Goal: Task Accomplishment & Management: Manage account settings

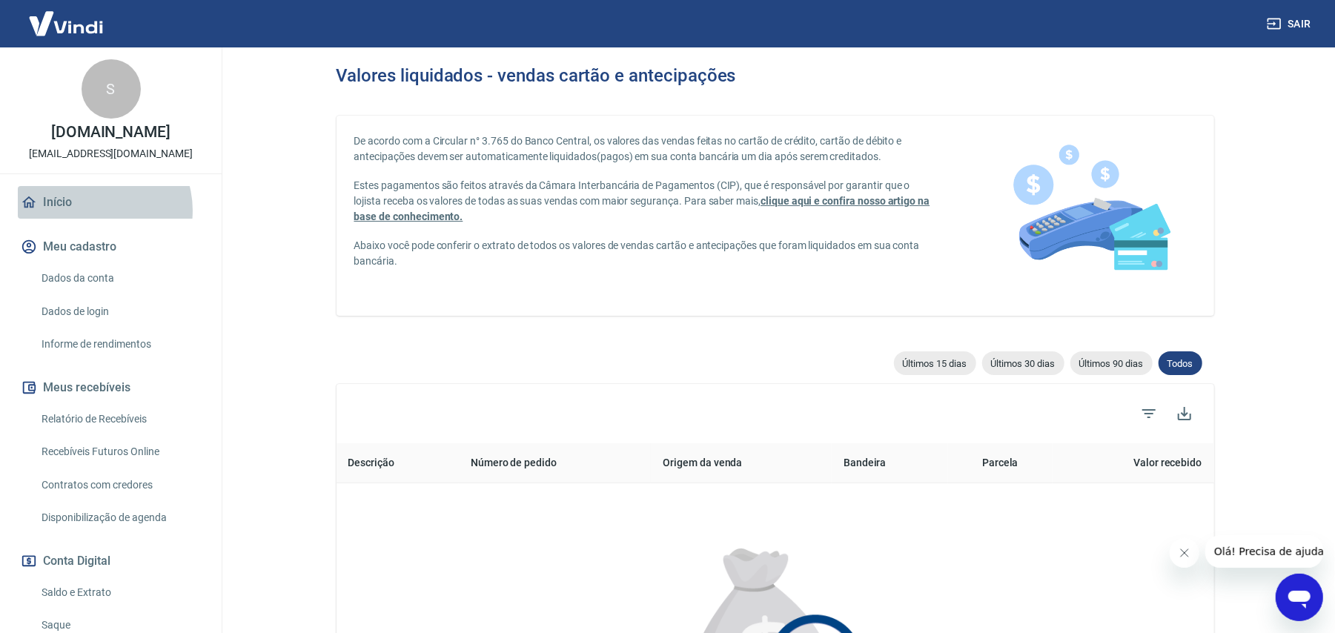
click at [93, 211] on link "Início" at bounding box center [111, 202] width 186 height 33
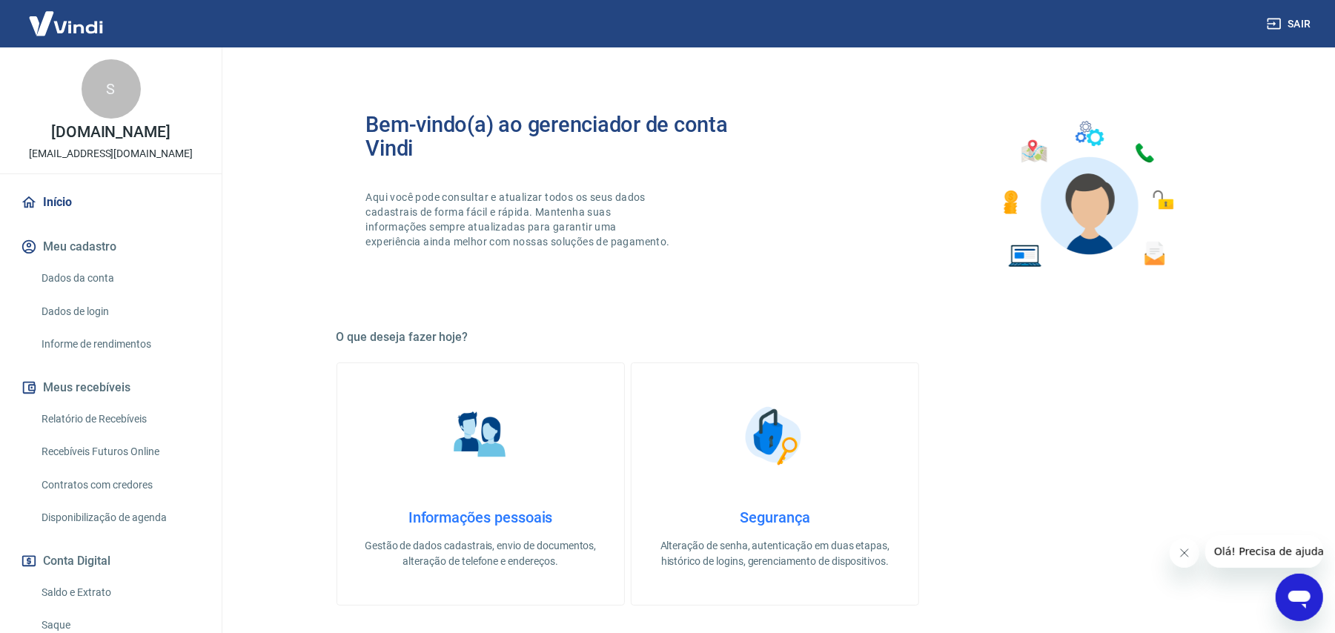
scroll to position [523, 0]
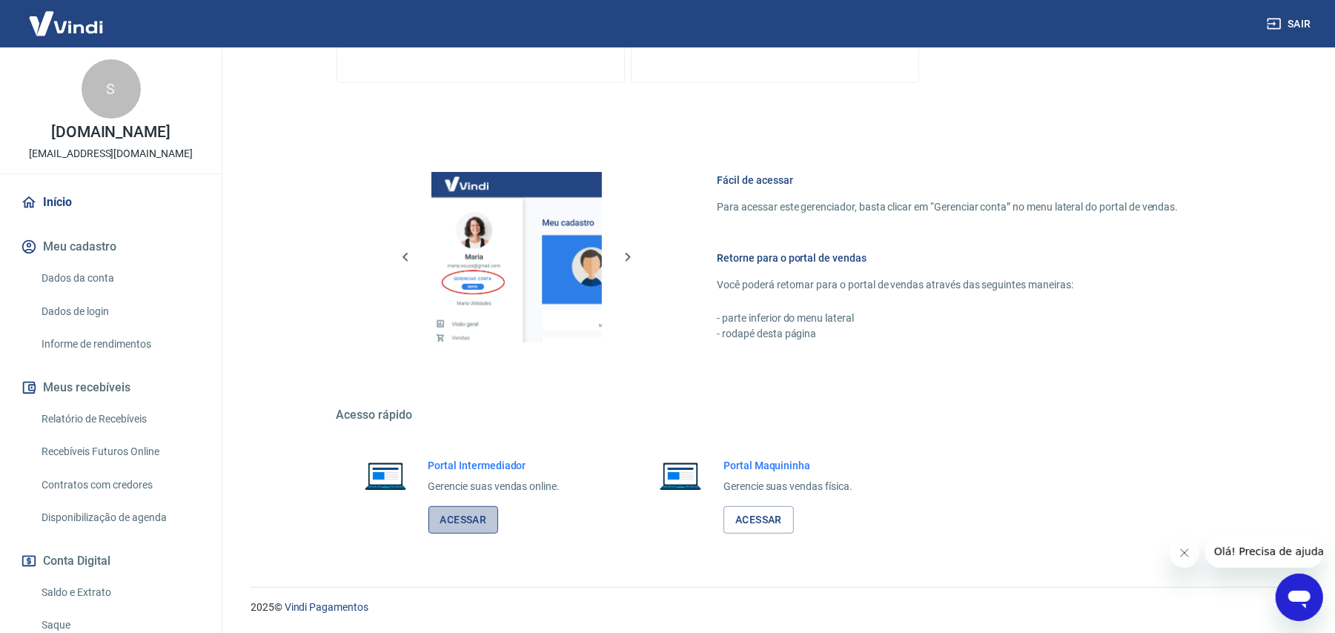
click at [483, 519] on link "Acessar" at bounding box center [463, 519] width 70 height 27
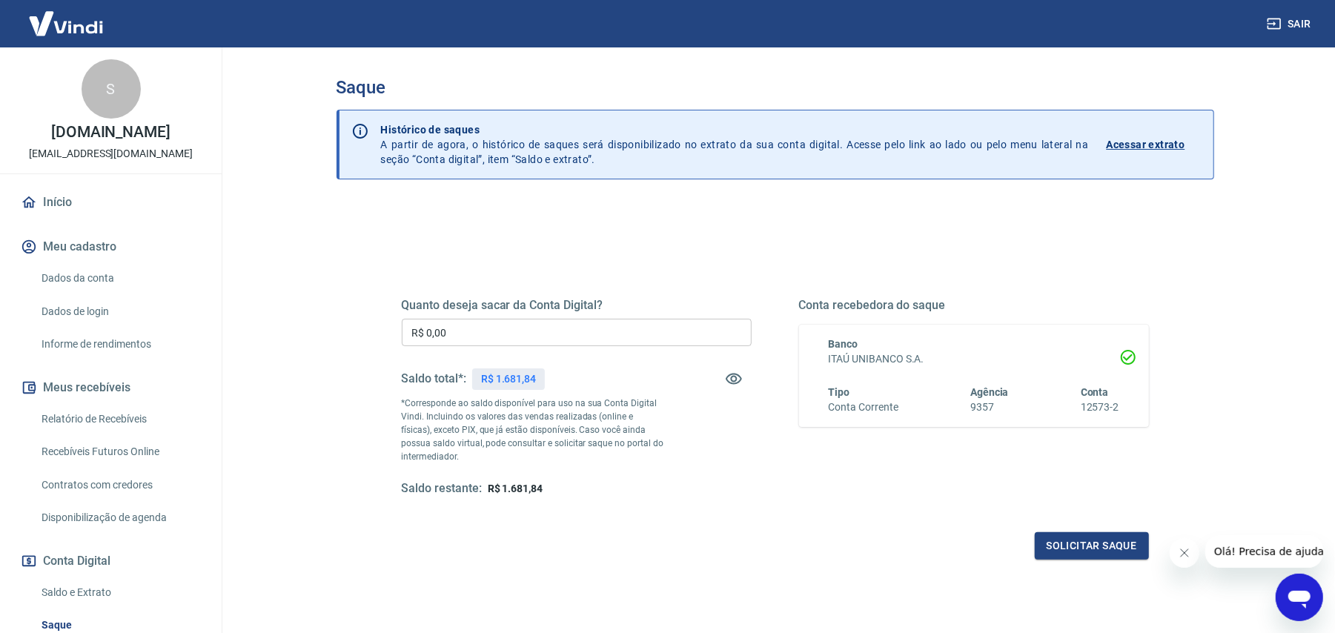
click at [691, 342] on input "R$ 0,00" at bounding box center [577, 332] width 350 height 27
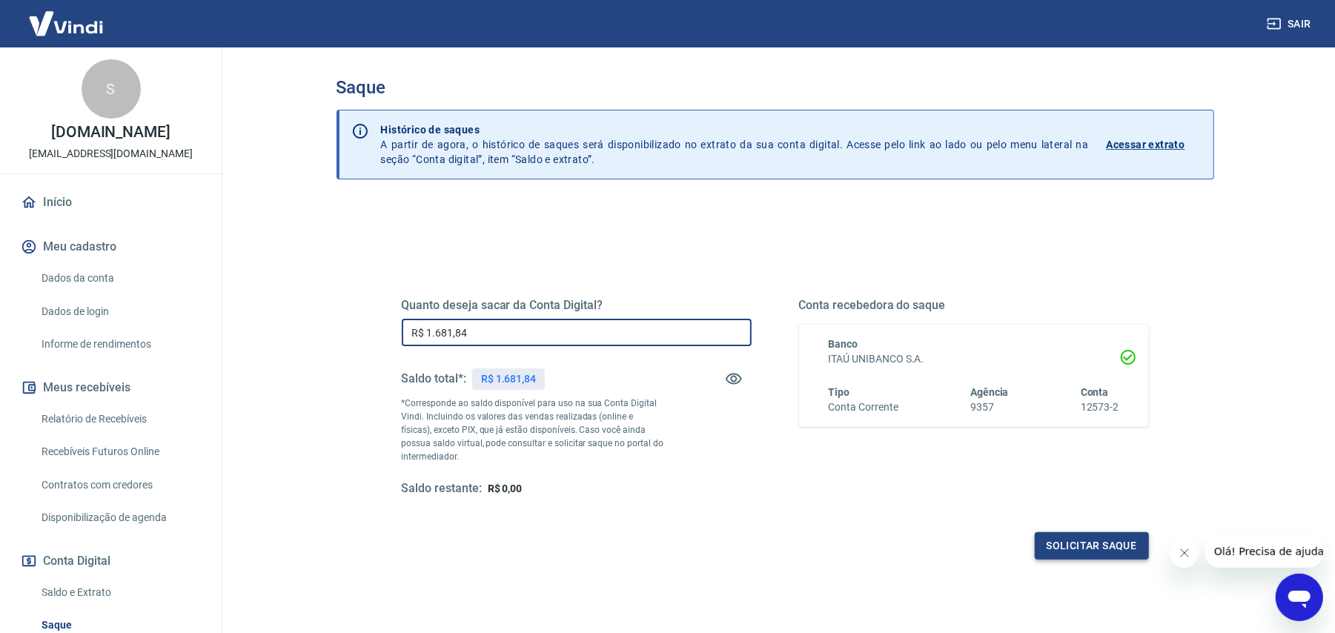
type input "R$ 1.681,84"
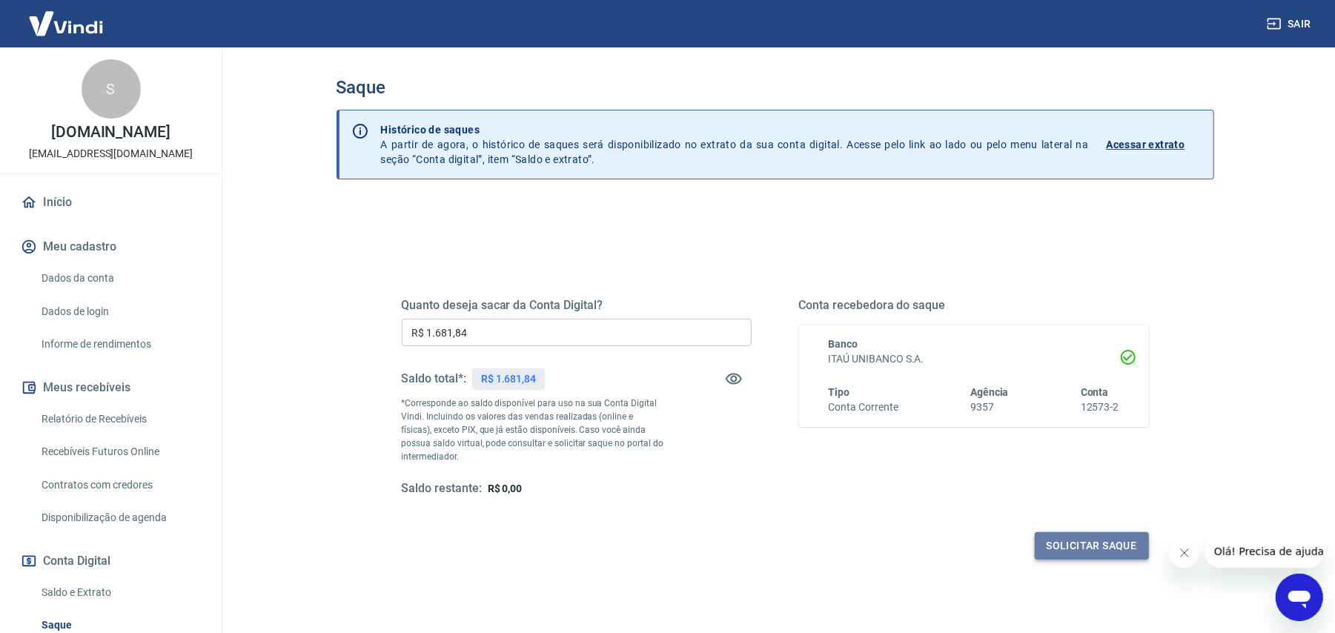
click at [1107, 549] on button "Solicitar saque" at bounding box center [1092, 545] width 114 height 27
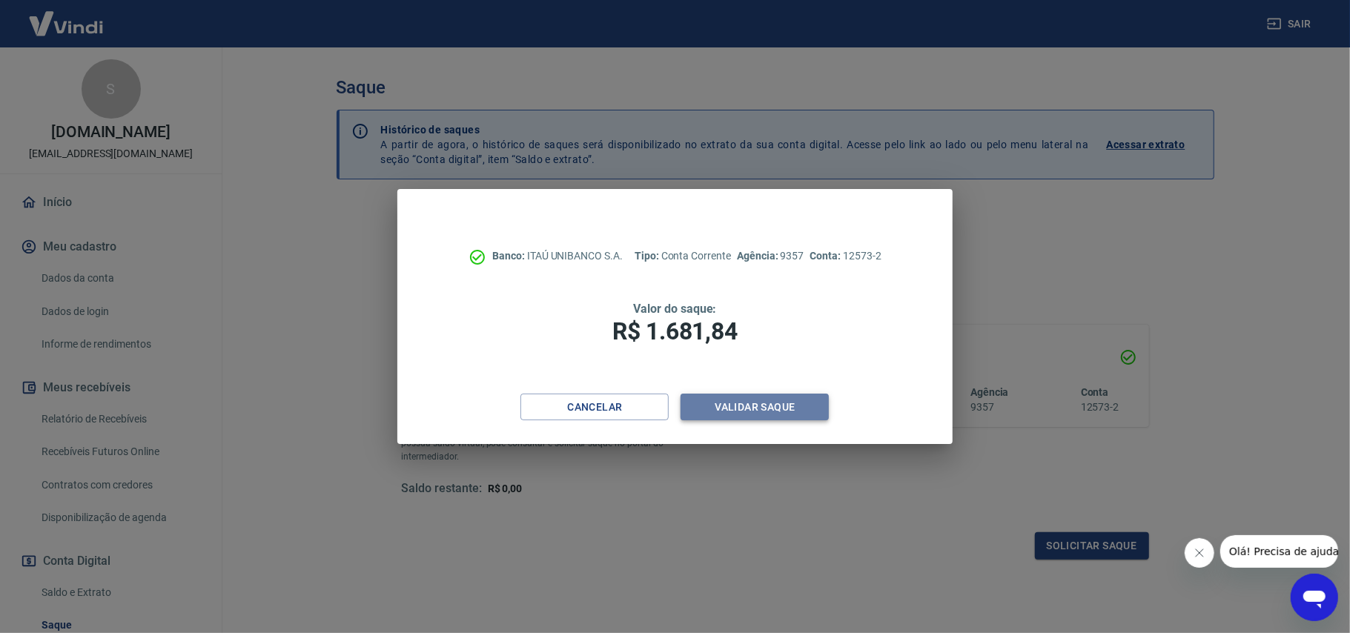
click at [821, 409] on button "Validar saque" at bounding box center [754, 407] width 148 height 27
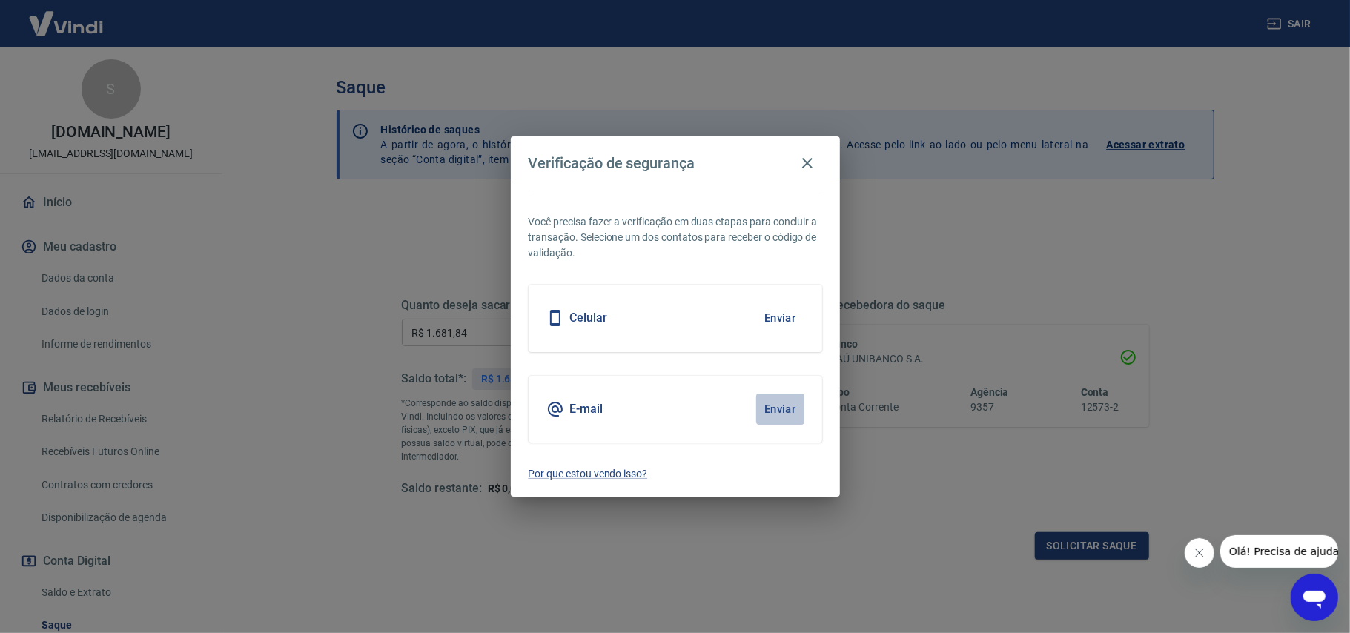
click at [789, 411] on button "Enviar" at bounding box center [780, 409] width 48 height 31
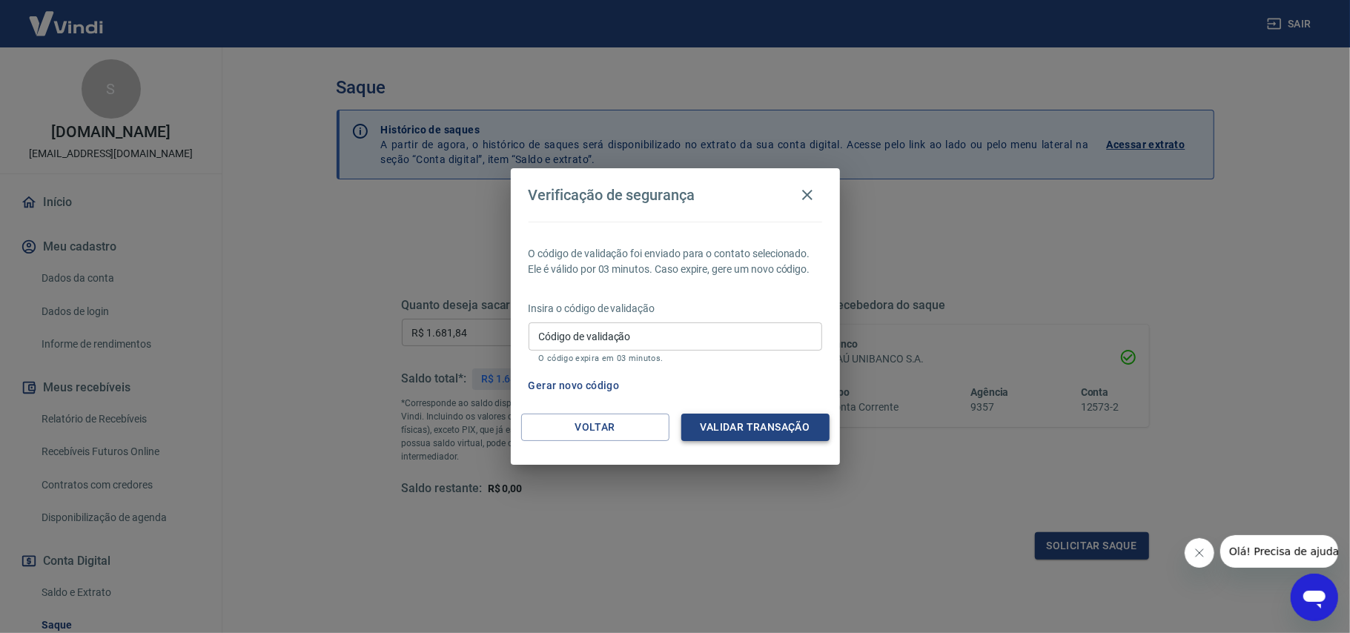
click at [753, 428] on button "Validar transação" at bounding box center [755, 427] width 148 height 27
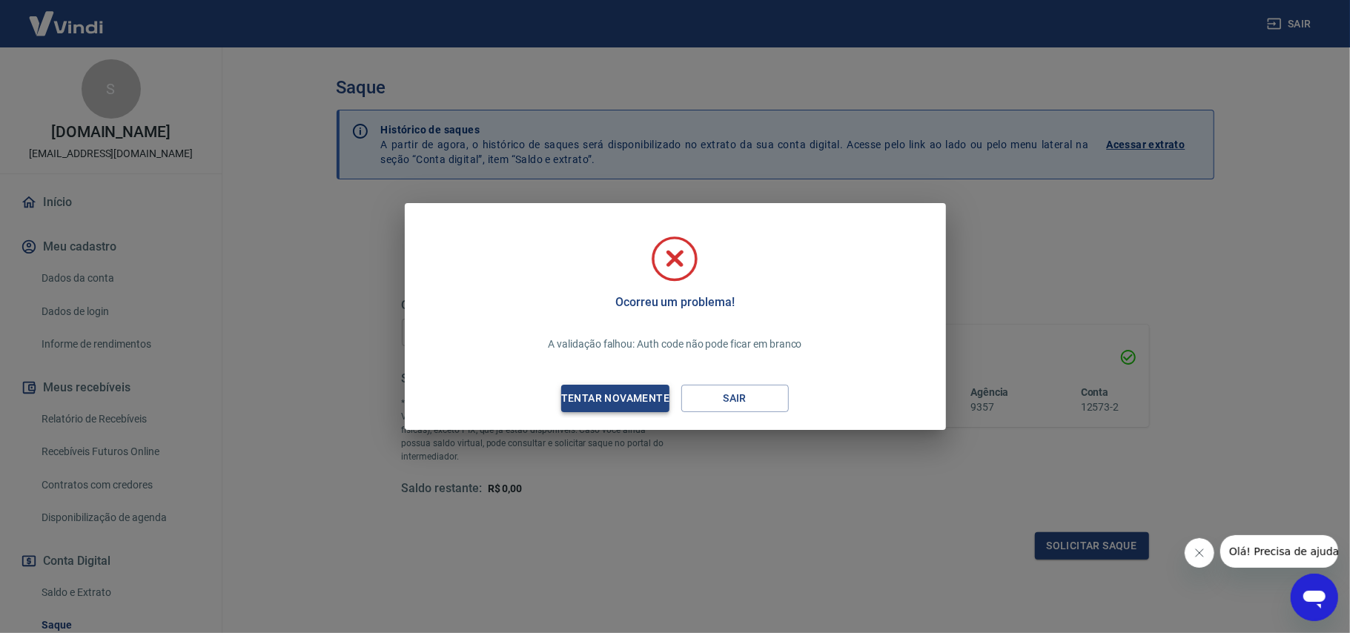
click at [646, 399] on div "Tentar novamente" at bounding box center [615, 398] width 144 height 19
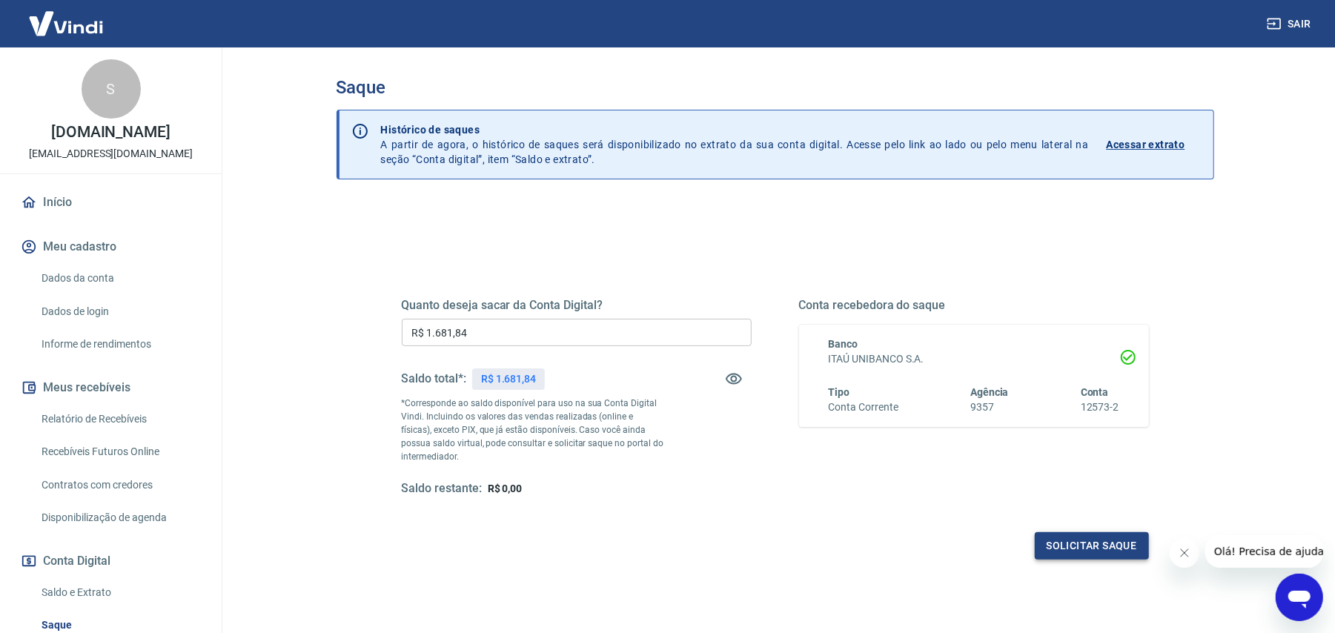
click at [1068, 550] on button "Solicitar saque" at bounding box center [1092, 545] width 114 height 27
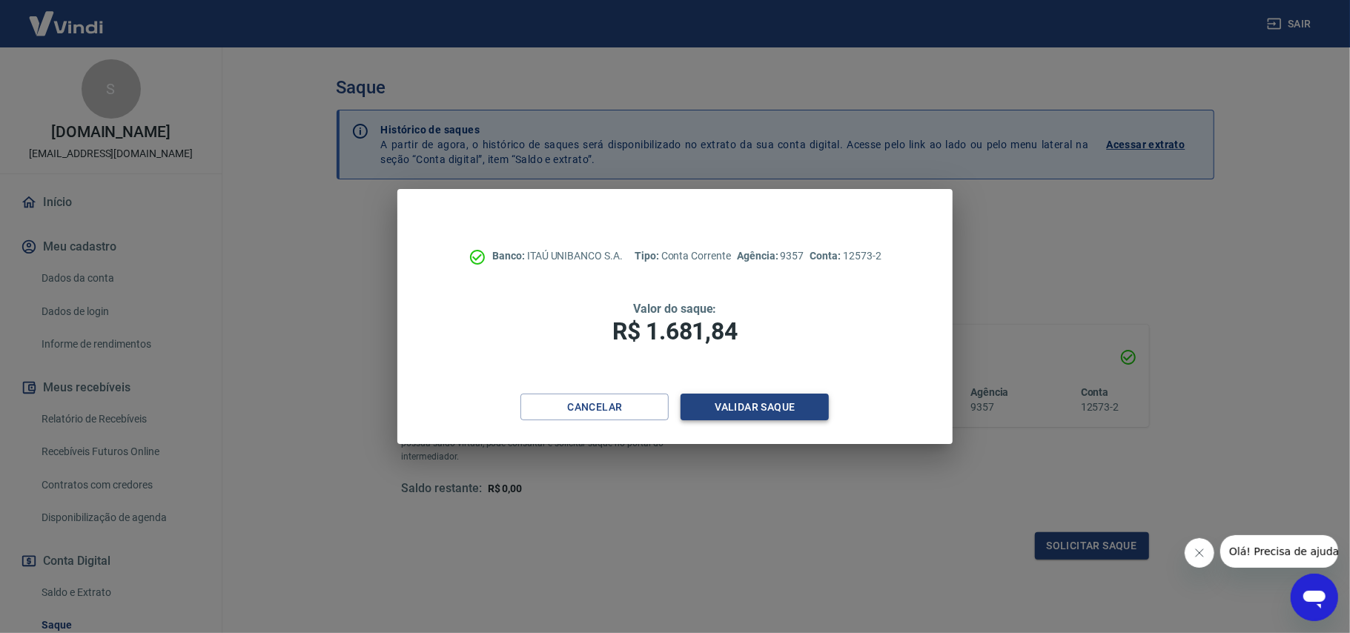
click at [757, 414] on button "Validar saque" at bounding box center [754, 407] width 148 height 27
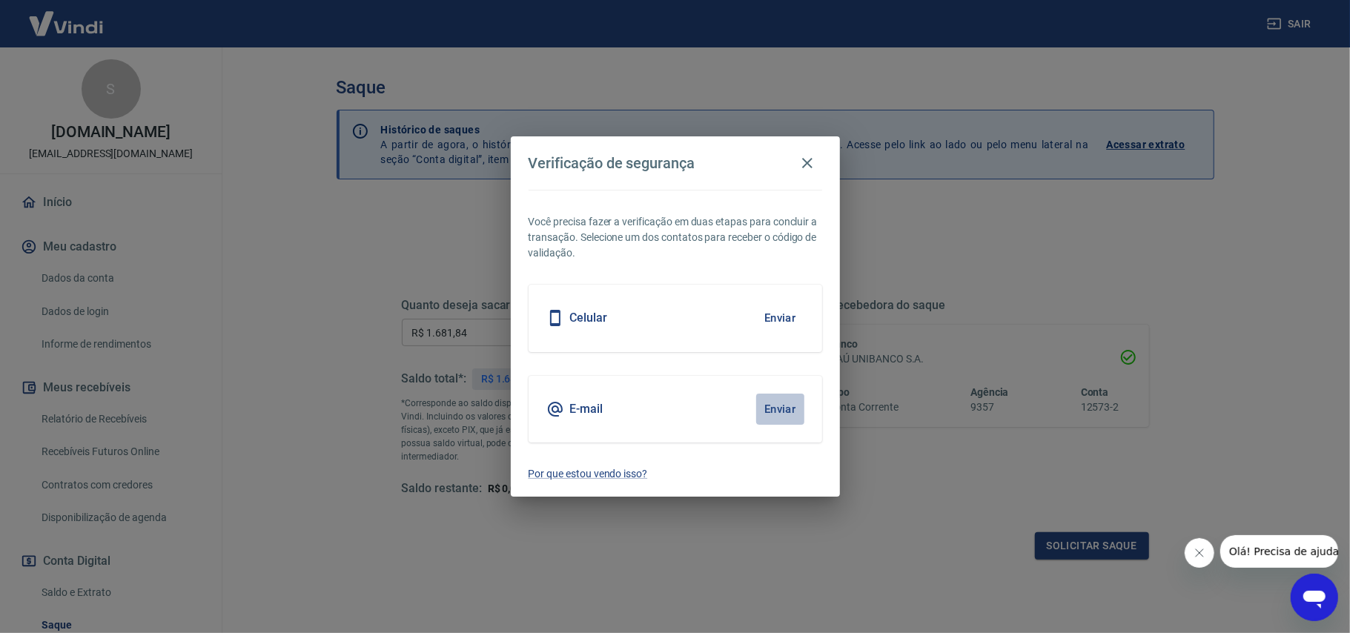
click at [772, 411] on button "Enviar" at bounding box center [780, 409] width 48 height 31
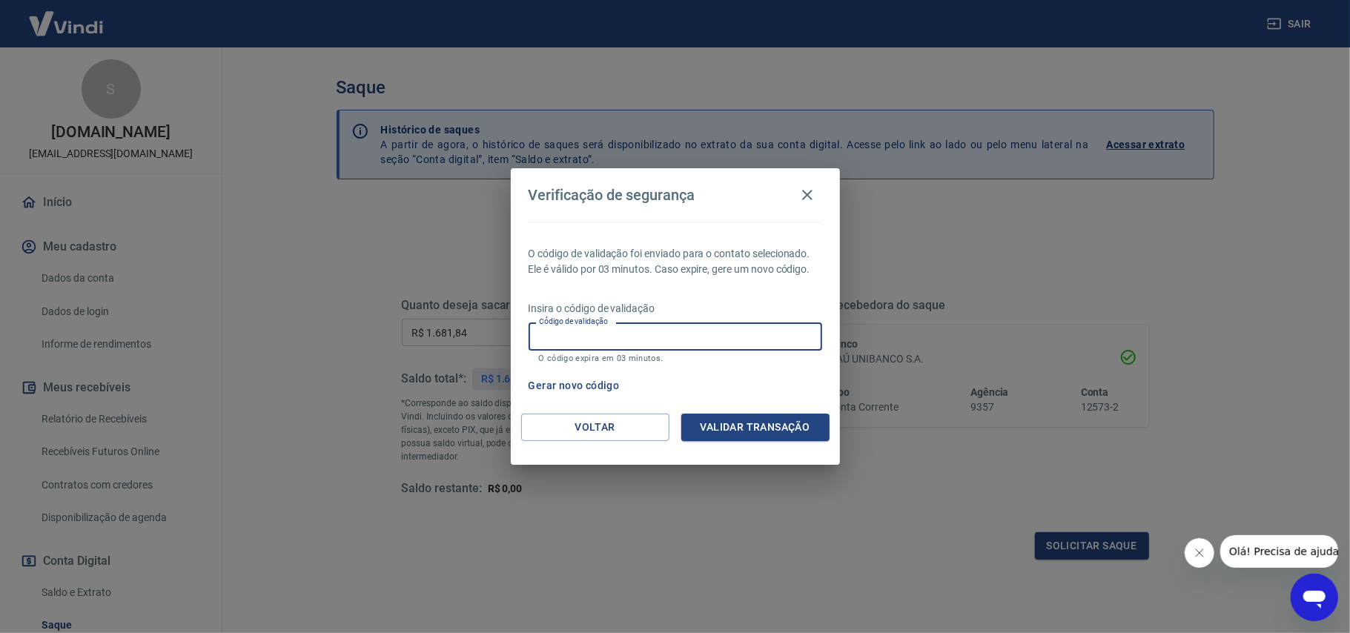
click at [621, 332] on input "Código de validação" at bounding box center [675, 335] width 294 height 27
click at [811, 434] on button "Validar transação" at bounding box center [755, 427] width 148 height 27
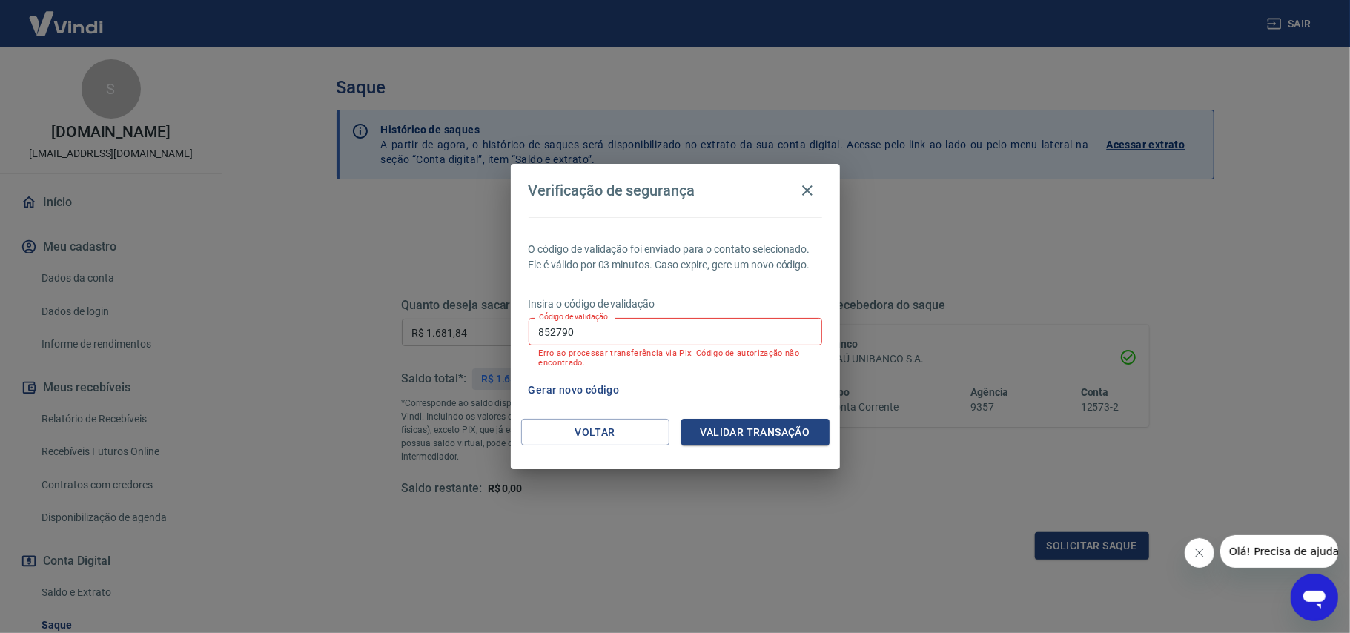
drag, startPoint x: 594, startPoint y: 317, endPoint x: 584, endPoint y: 319, distance: 9.7
click at [584, 318] on label "Código de validação" at bounding box center [573, 316] width 69 height 11
click at [584, 318] on input "852790" at bounding box center [675, 331] width 294 height 27
drag, startPoint x: 585, startPoint y: 328, endPoint x: 365, endPoint y: 310, distance: 220.9
click at [365, 310] on div "Verificação de segurança O código de validação foi enviado para o contato selec…" at bounding box center [675, 316] width 1350 height 633
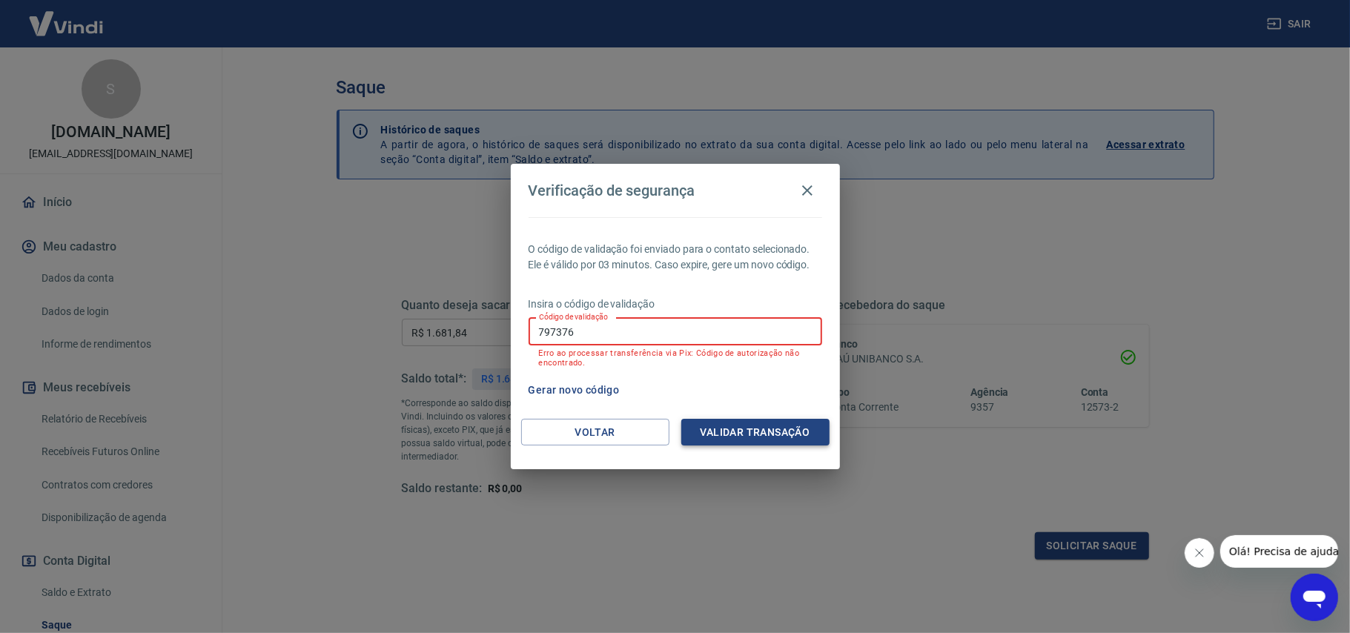
type input "797376"
click at [783, 430] on button "Validar transação" at bounding box center [755, 432] width 148 height 27
